Goal: Find specific page/section: Find specific page/section

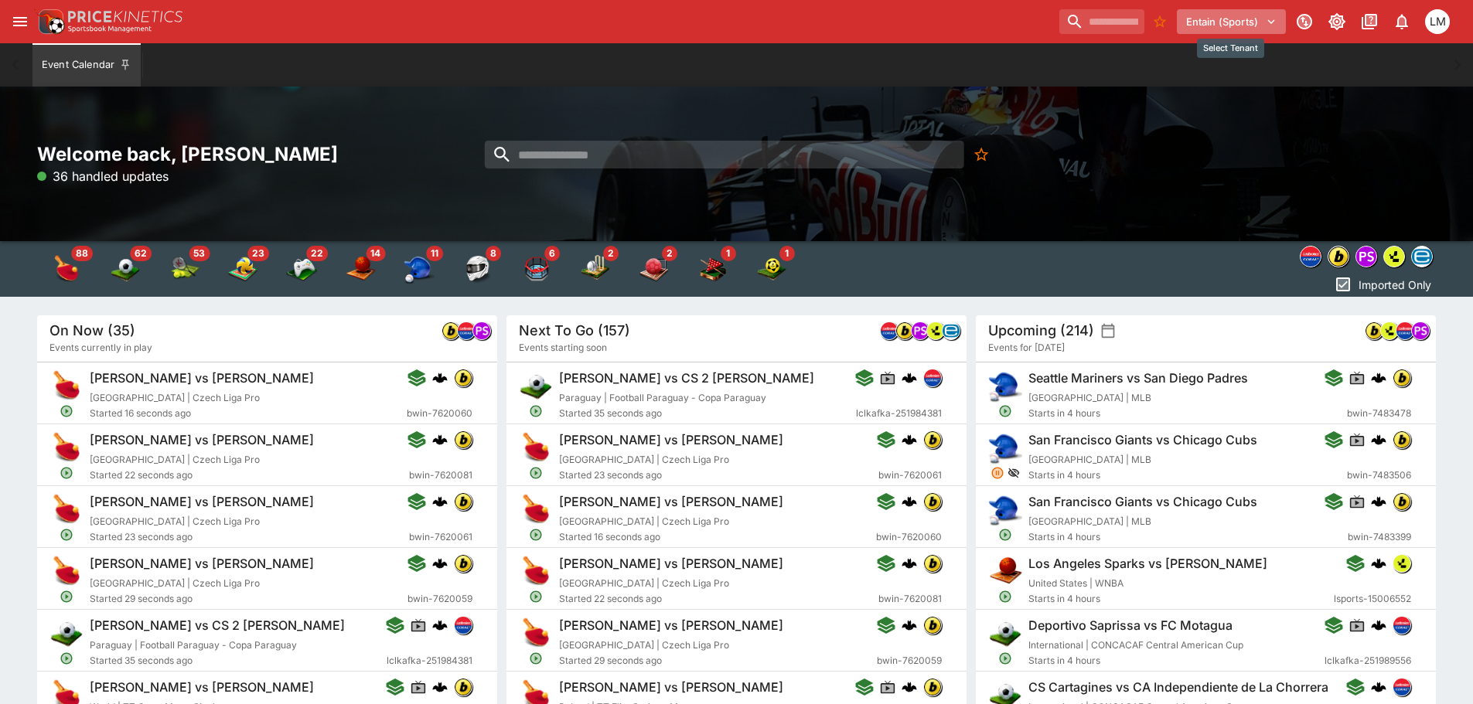
click at [1265, 23] on icon "Select Tenant" at bounding box center [1271, 22] width 14 height 14
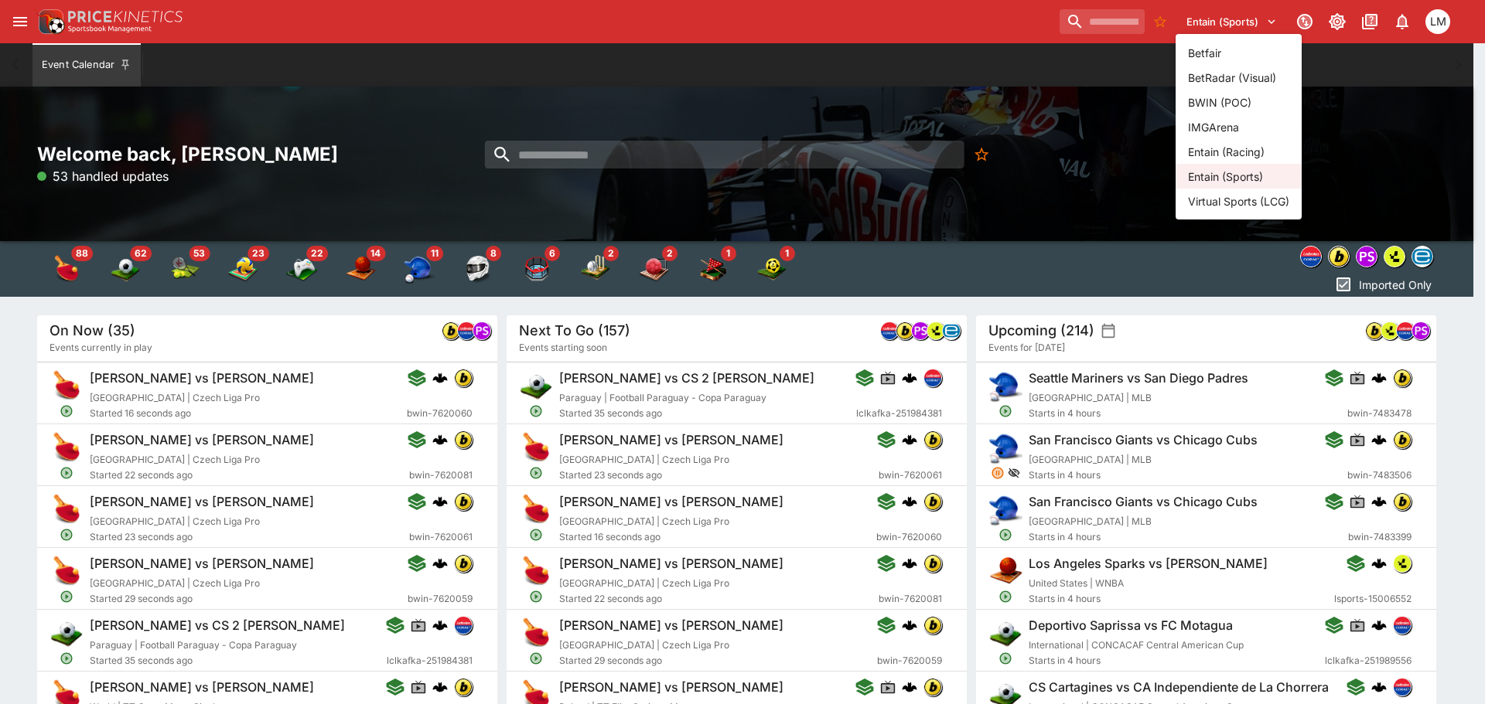
click at [1234, 145] on li "Entain (Racing)" at bounding box center [1238, 151] width 126 height 25
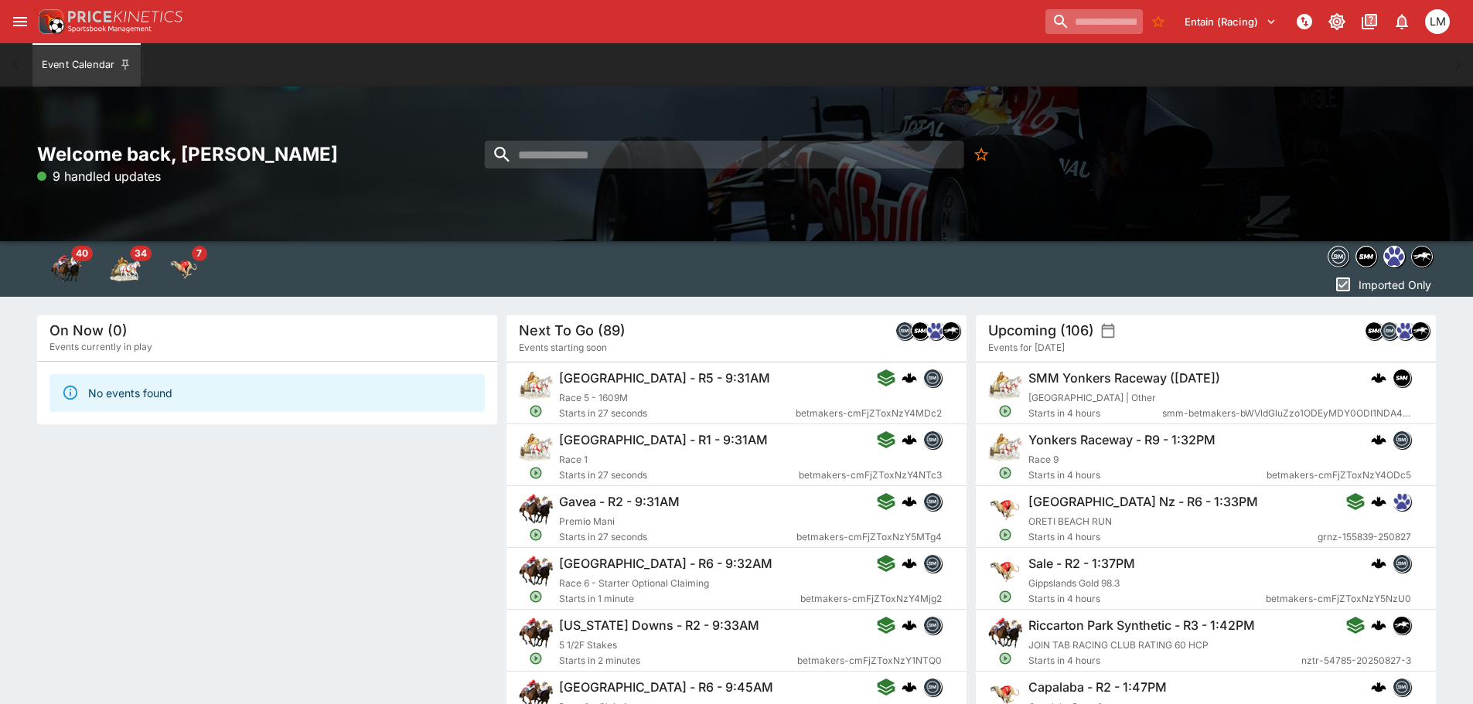
click at [1045, 28] on input "search" at bounding box center [1093, 21] width 97 height 25
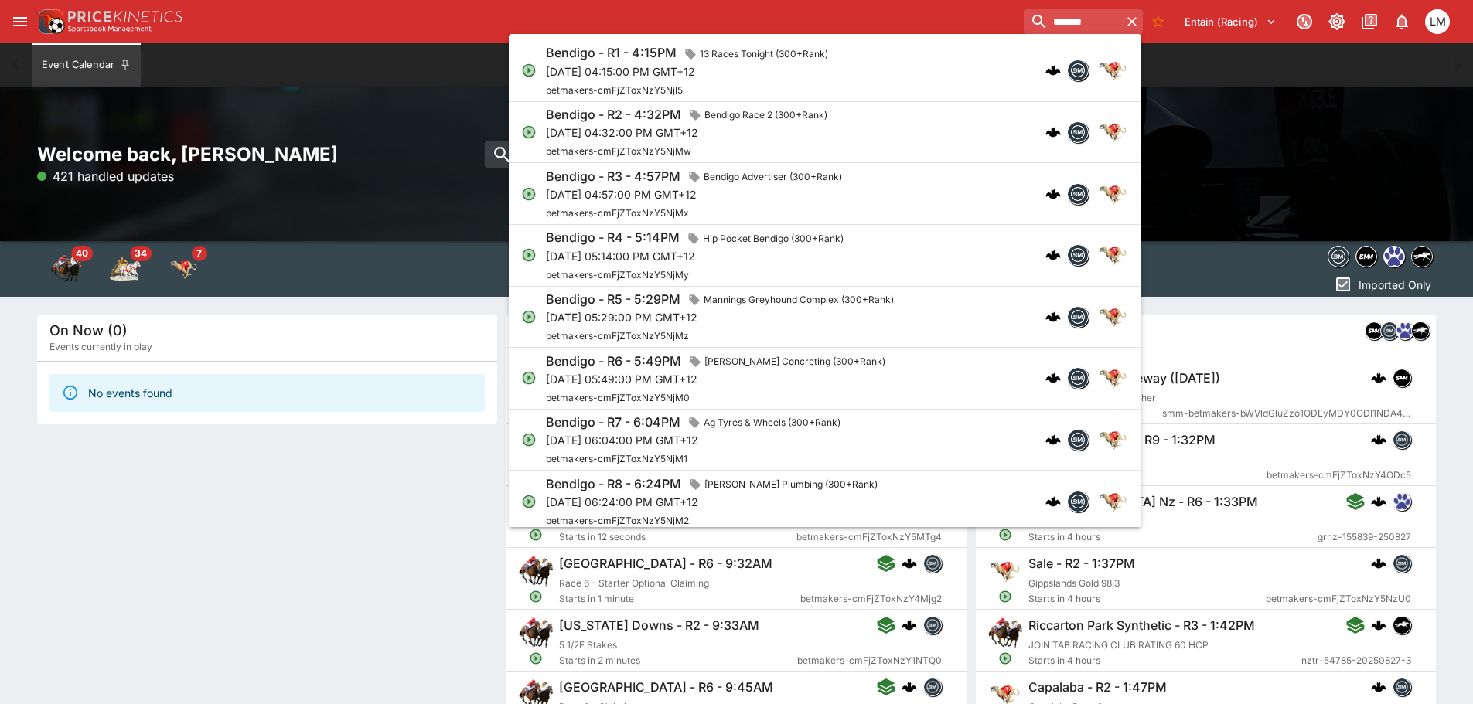
type input "*******"
click at [609, 309] on div "Bendigo - R5 - 5:29PM [GEOGRAPHIC_DATA] (300+Rank)" at bounding box center [723, 300] width 354 height 20
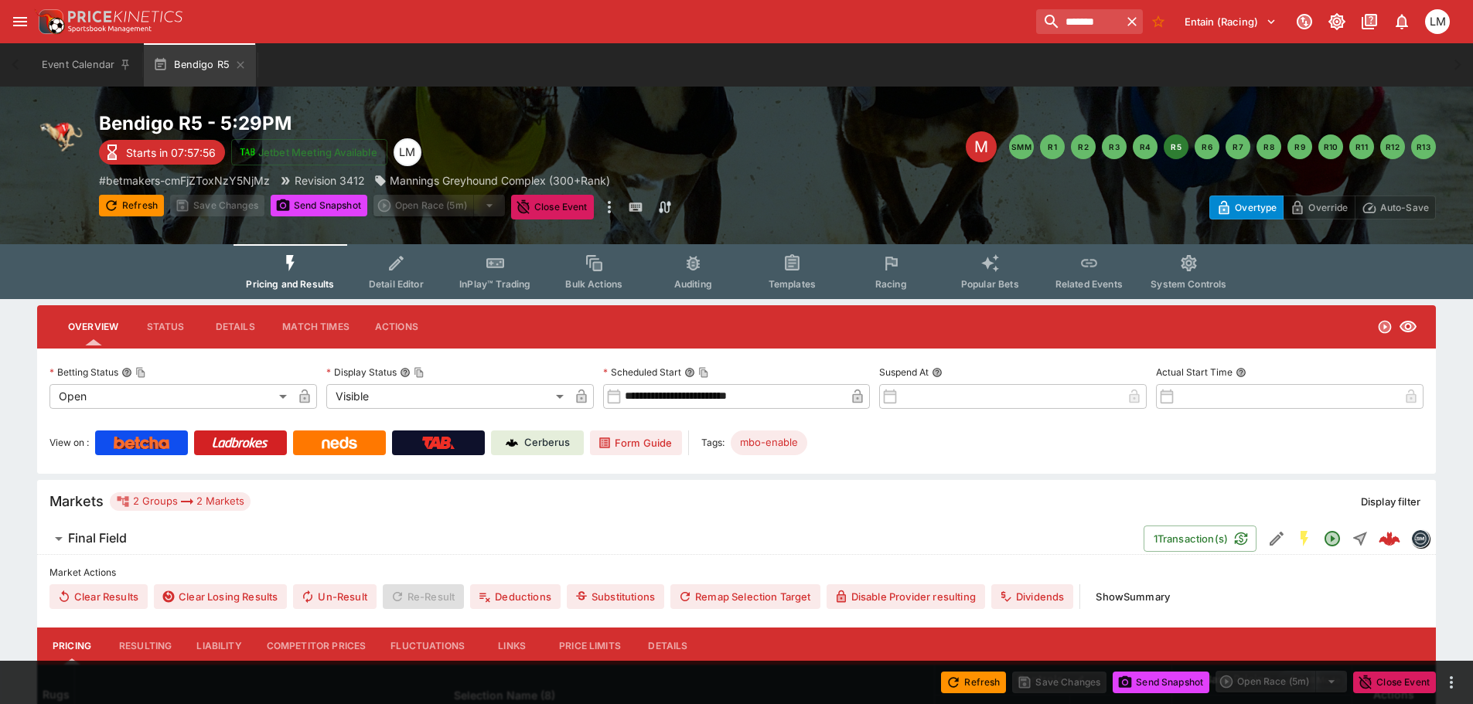
click at [547, 434] on link "Cerberus" at bounding box center [537, 443] width 93 height 25
